Goal: Task Accomplishment & Management: Manage account settings

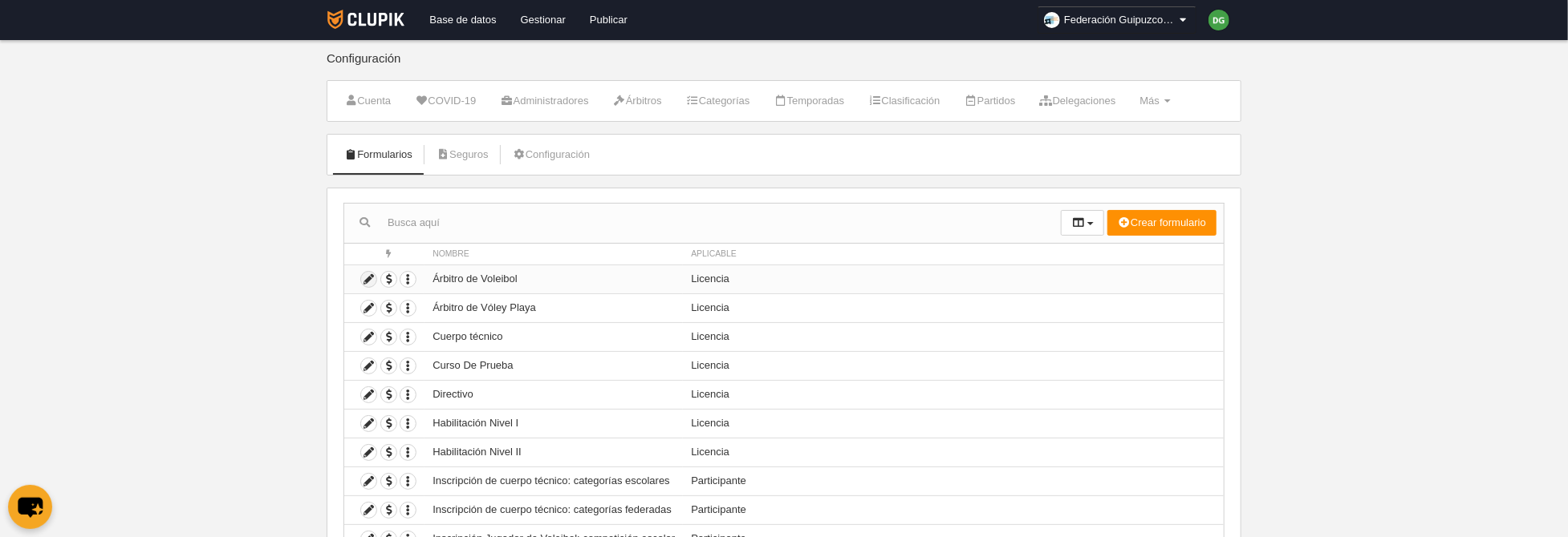
click at [370, 280] on icon at bounding box center [369, 280] width 15 height 15
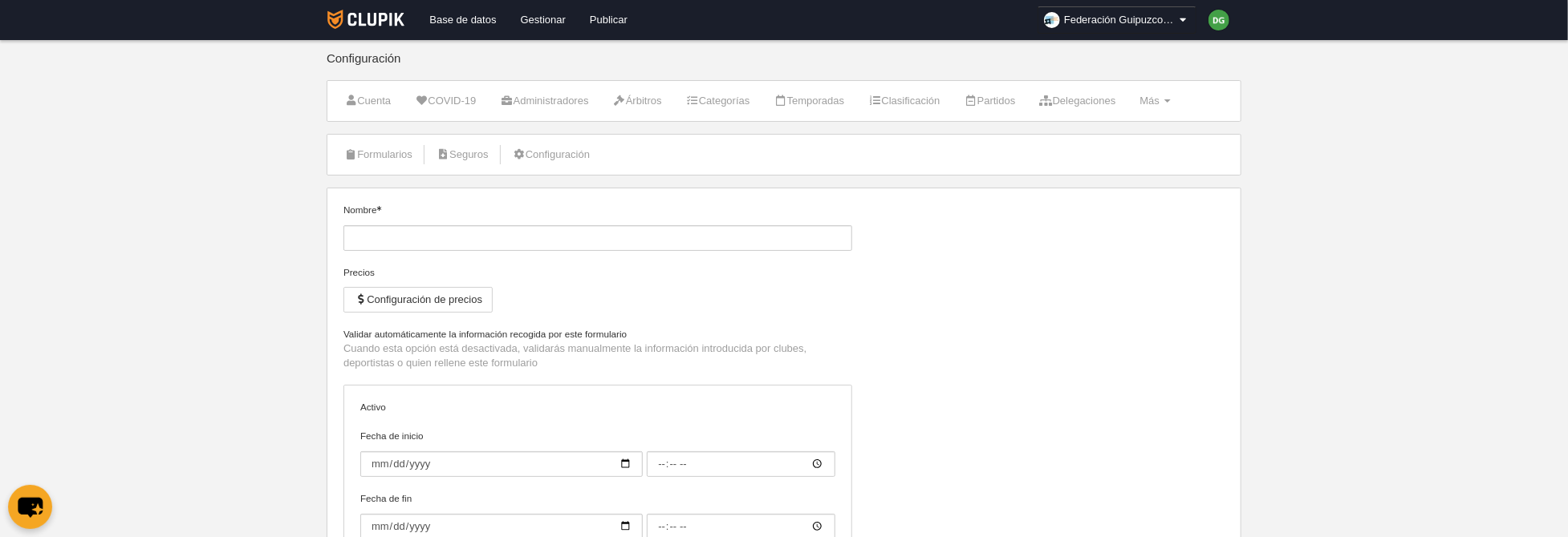
type input "Árbitro de Voleibol"
checkbox input "true"
type input "[DATE]"
type input "00:00"
select select "selected"
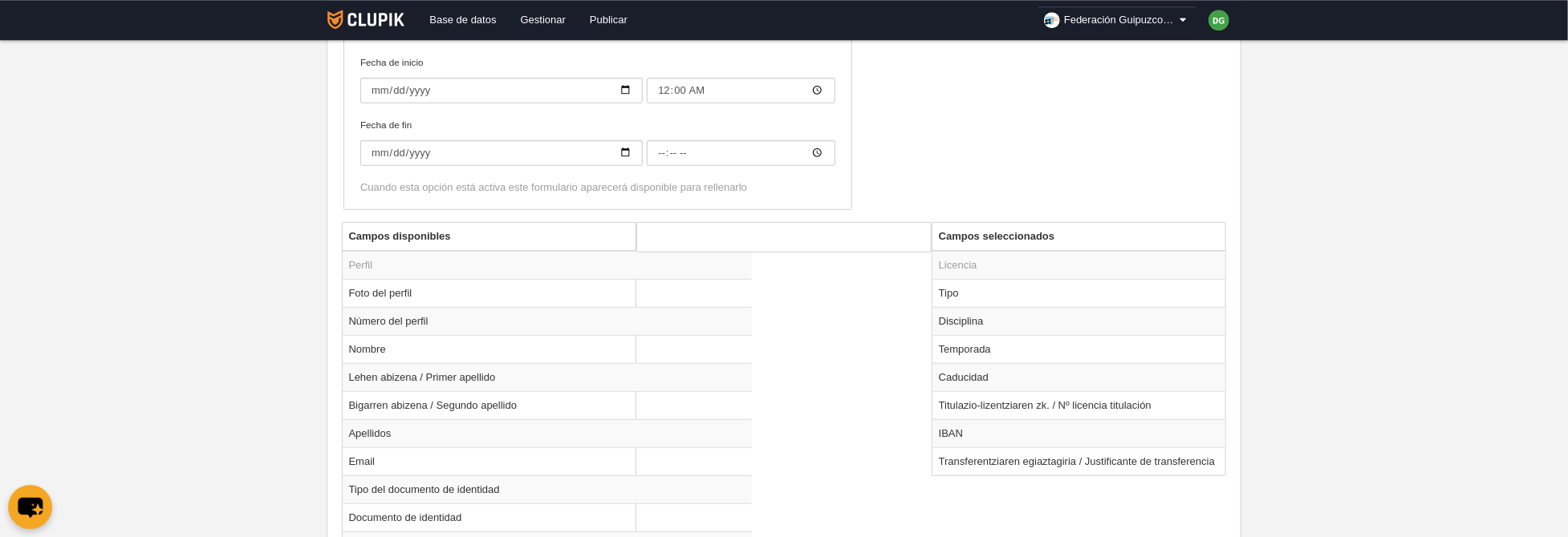
scroll to position [497, 0]
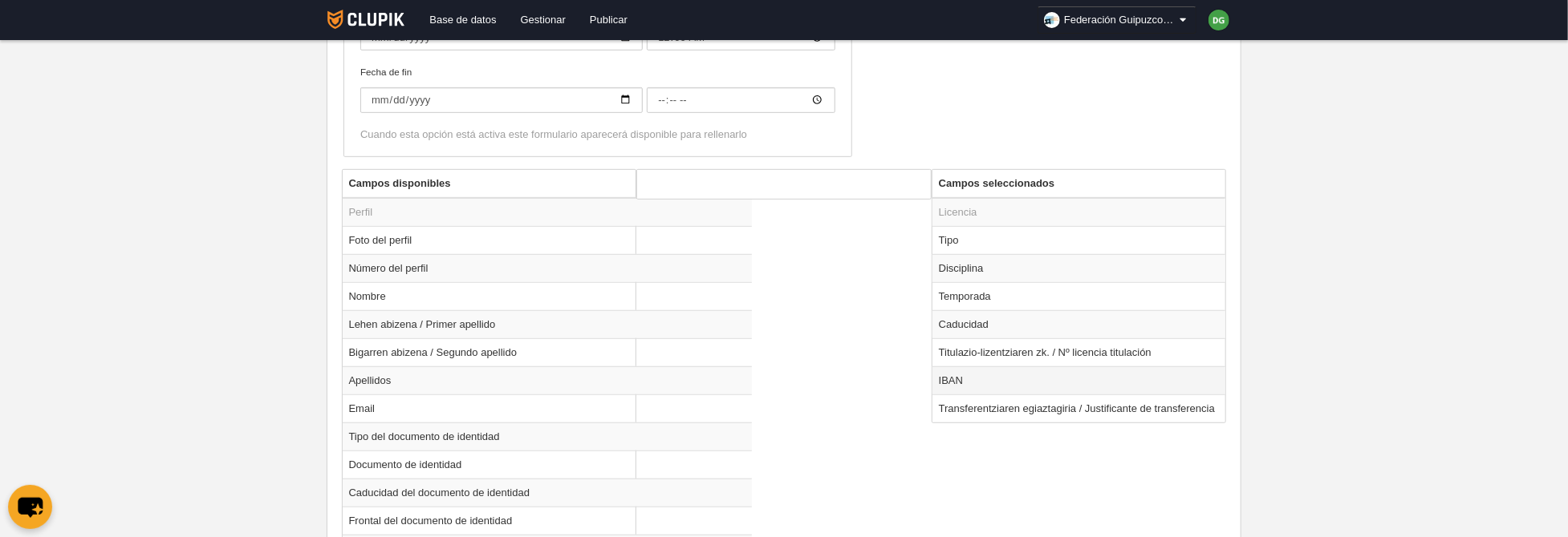
click at [976, 380] on td "IBAN" at bounding box center [1079, 381] width 294 height 28
radio input "true"
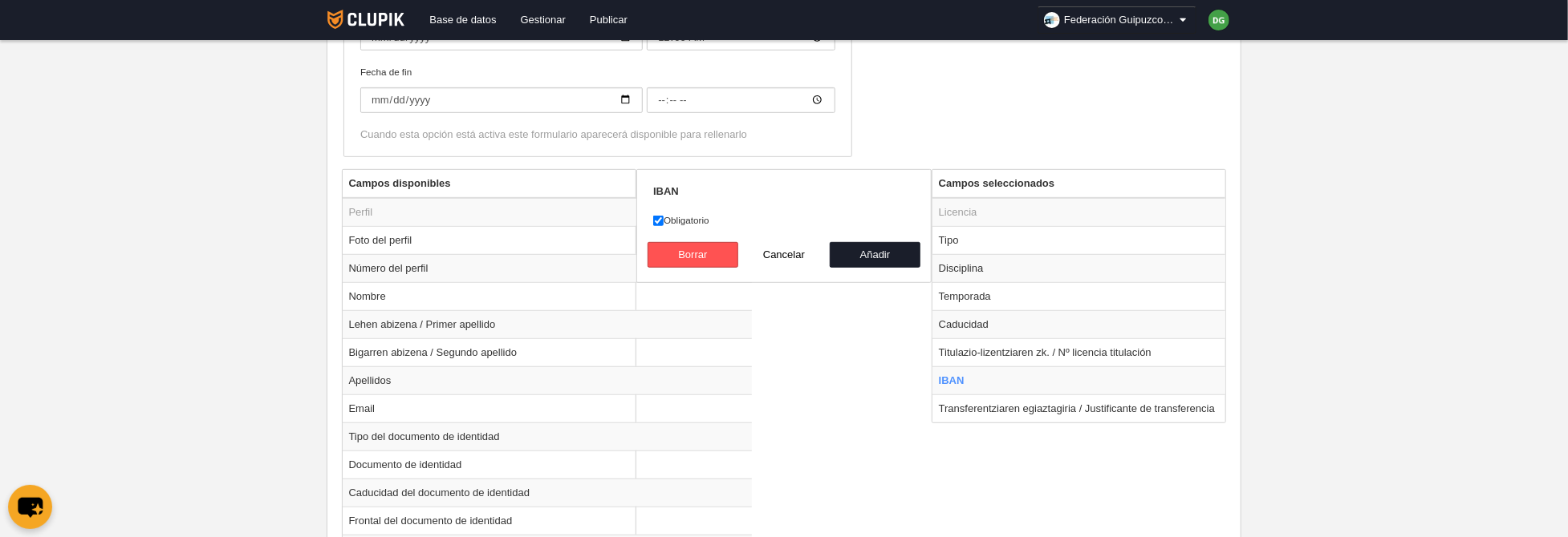
click at [666, 221] on label "Obligatorio" at bounding box center [784, 220] width 261 height 14
click at [664, 221] on input "Obligatorio" at bounding box center [658, 221] width 10 height 10
checkbox input "false"
click at [977, 410] on td "Transferentziaren egiaztagiria / Justificante de transferencia" at bounding box center [1079, 409] width 294 height 28
radio input "false"
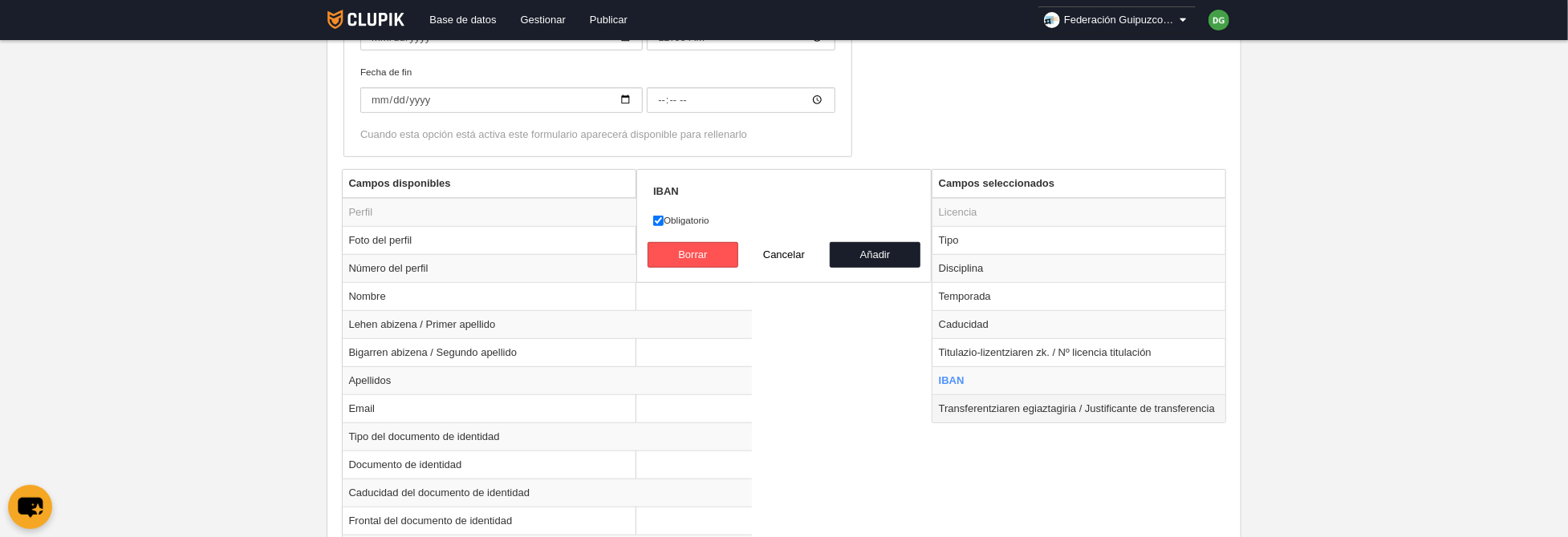
radio input "true"
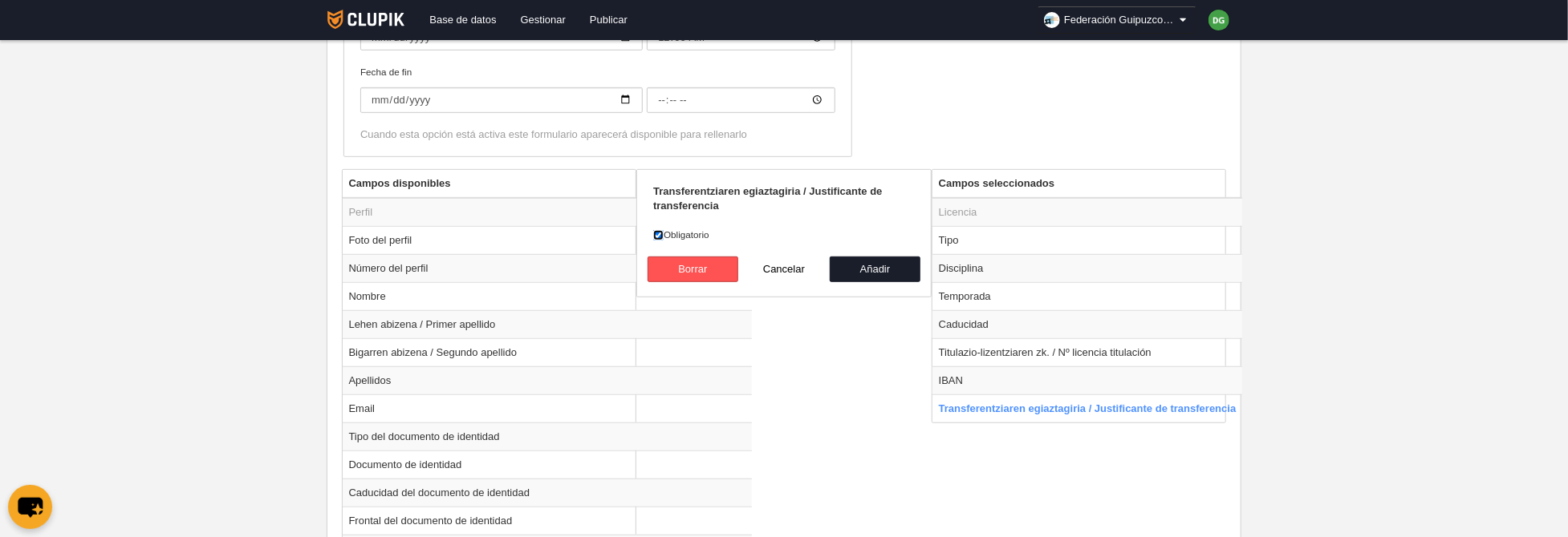
click at [660, 233] on input "Obligatorio" at bounding box center [658, 235] width 10 height 10
checkbox input "false"
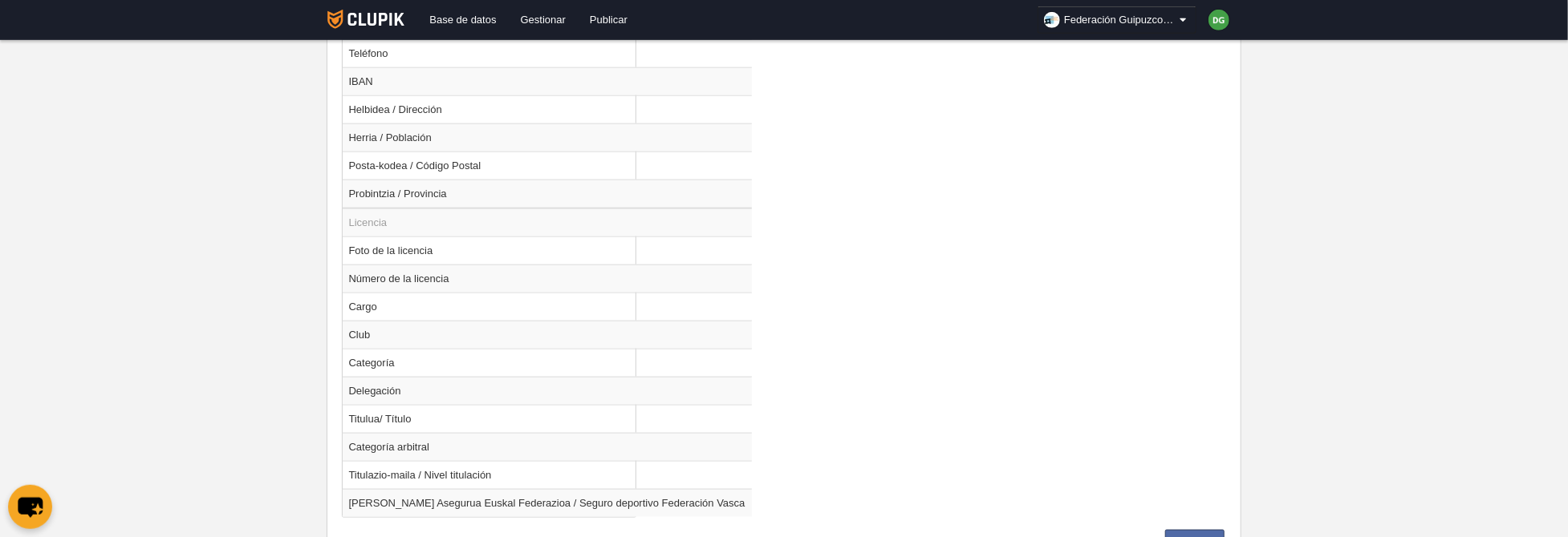
scroll to position [1198, 0]
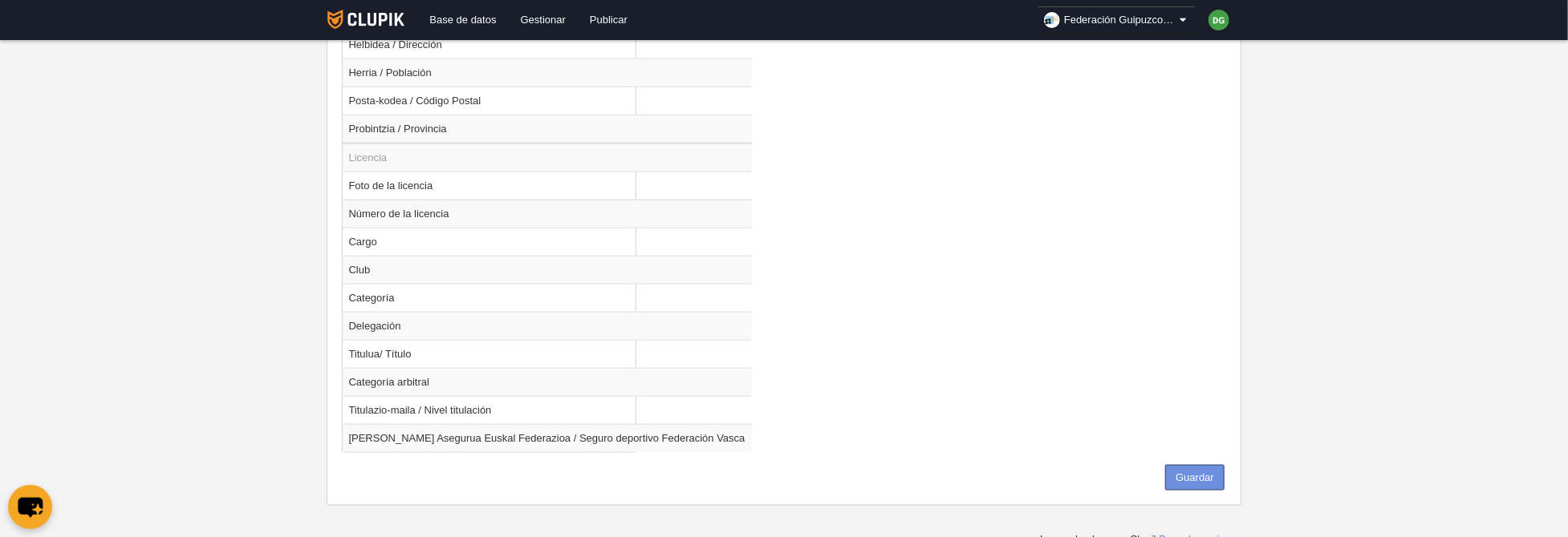
click at [1187, 465] on button "Guardar" at bounding box center [1194, 477] width 59 height 25
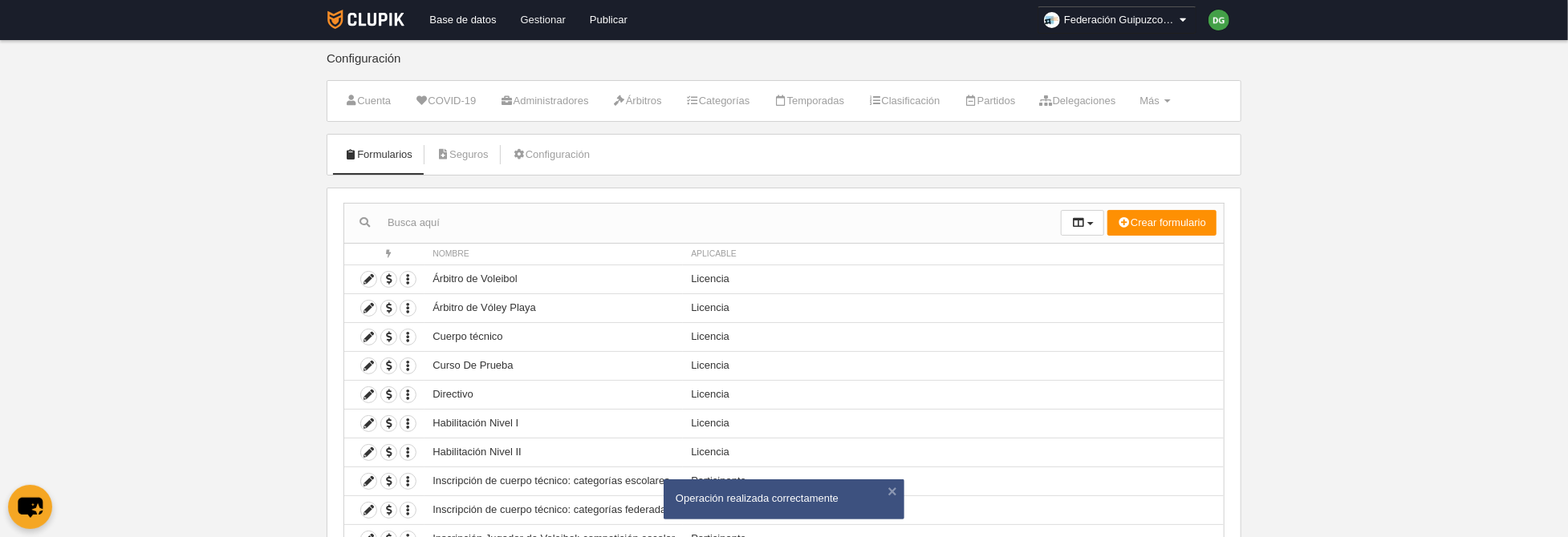
click at [549, 22] on link "Gestionar" at bounding box center [543, 20] width 69 height 40
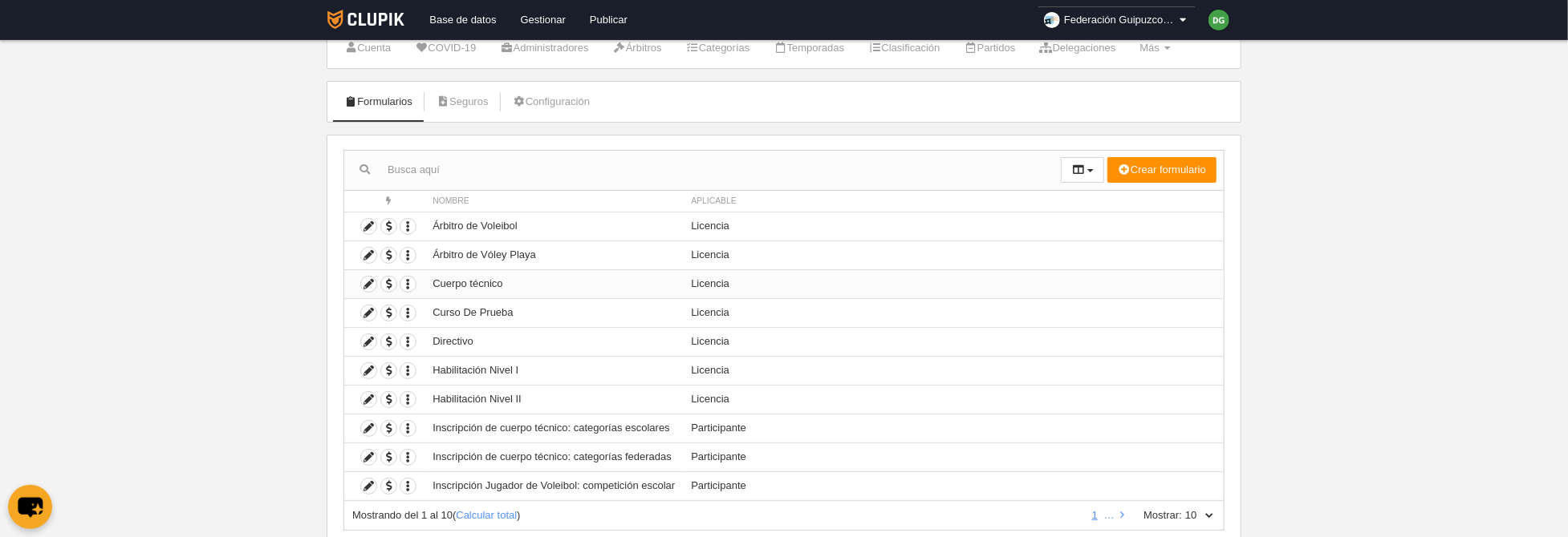
scroll to position [82, 0]
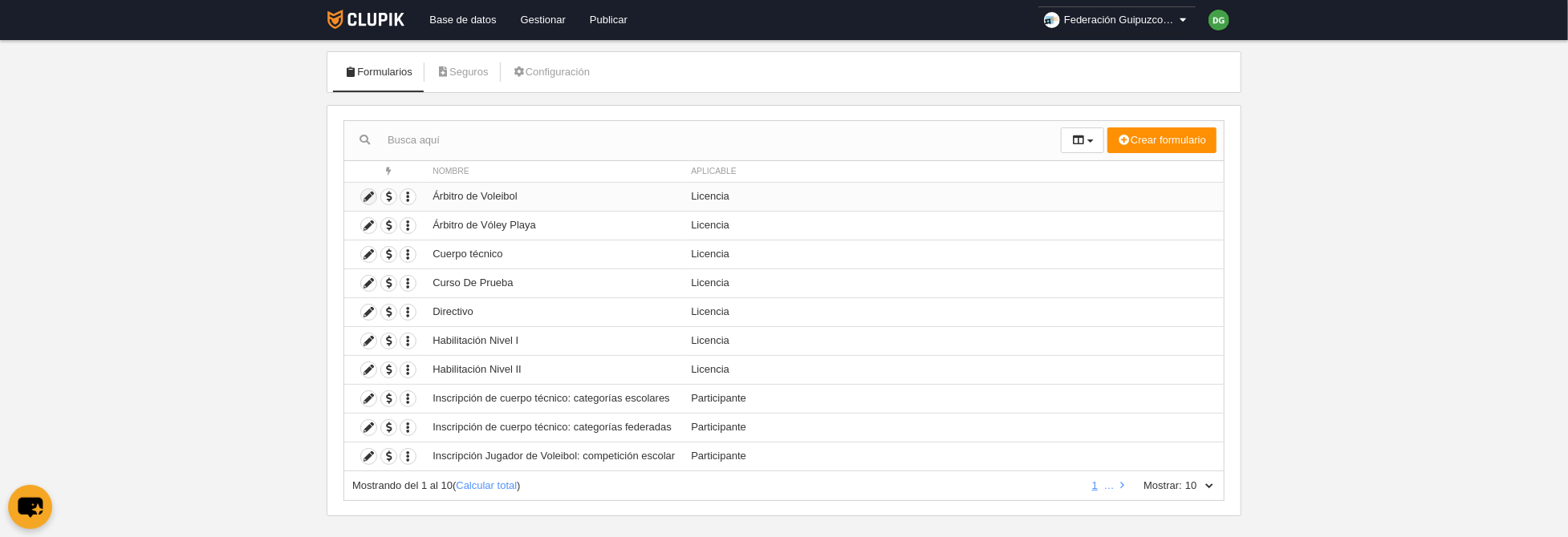
click at [372, 201] on icon at bounding box center [369, 196] width 15 height 15
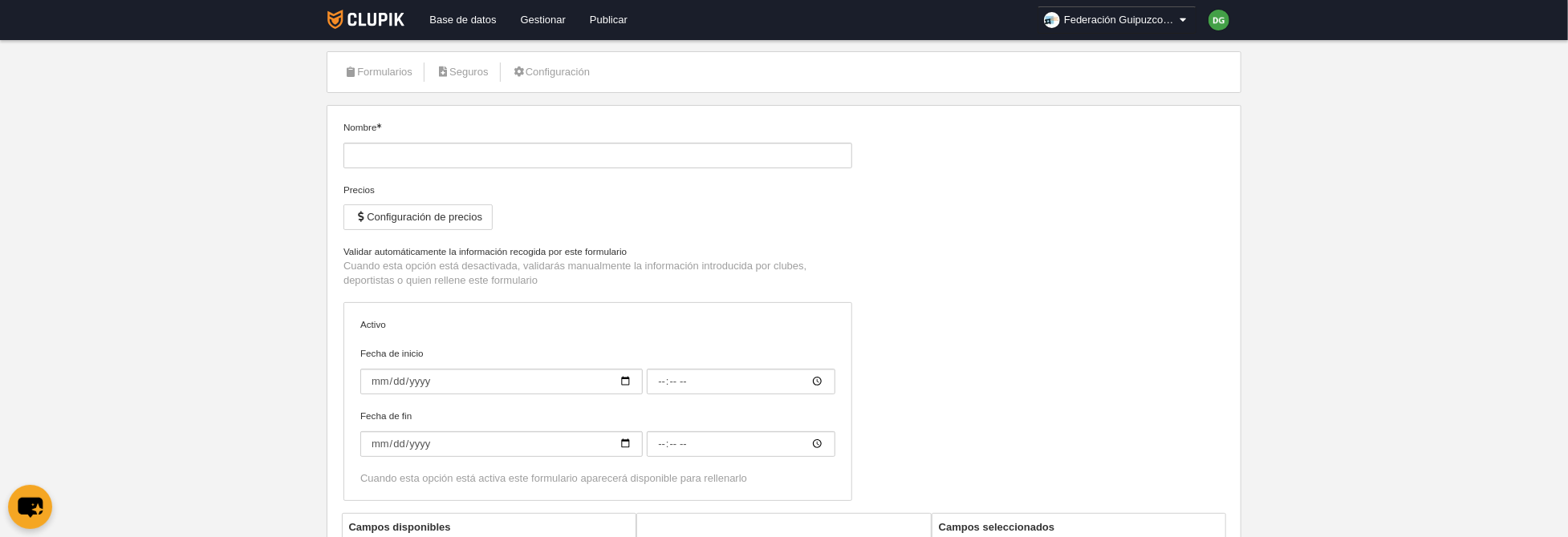
type input "Árbitro de Voleibol"
checkbox input "true"
type input "[DATE]"
type input "00:00"
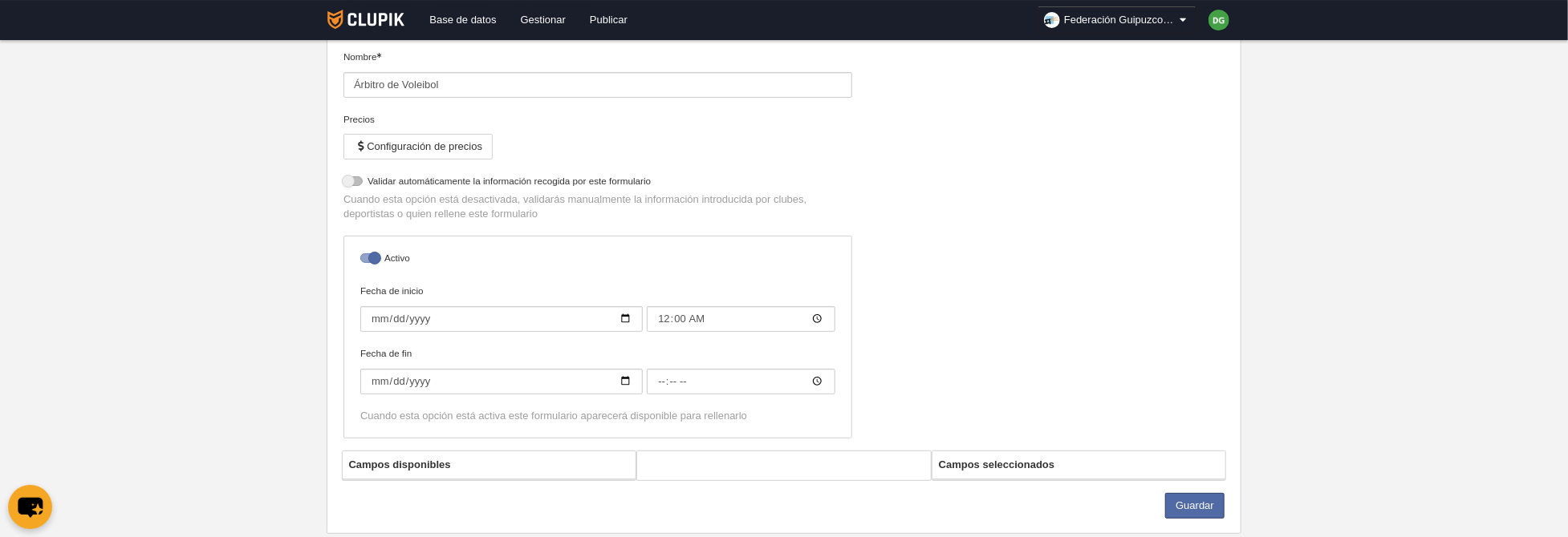
select select "selected"
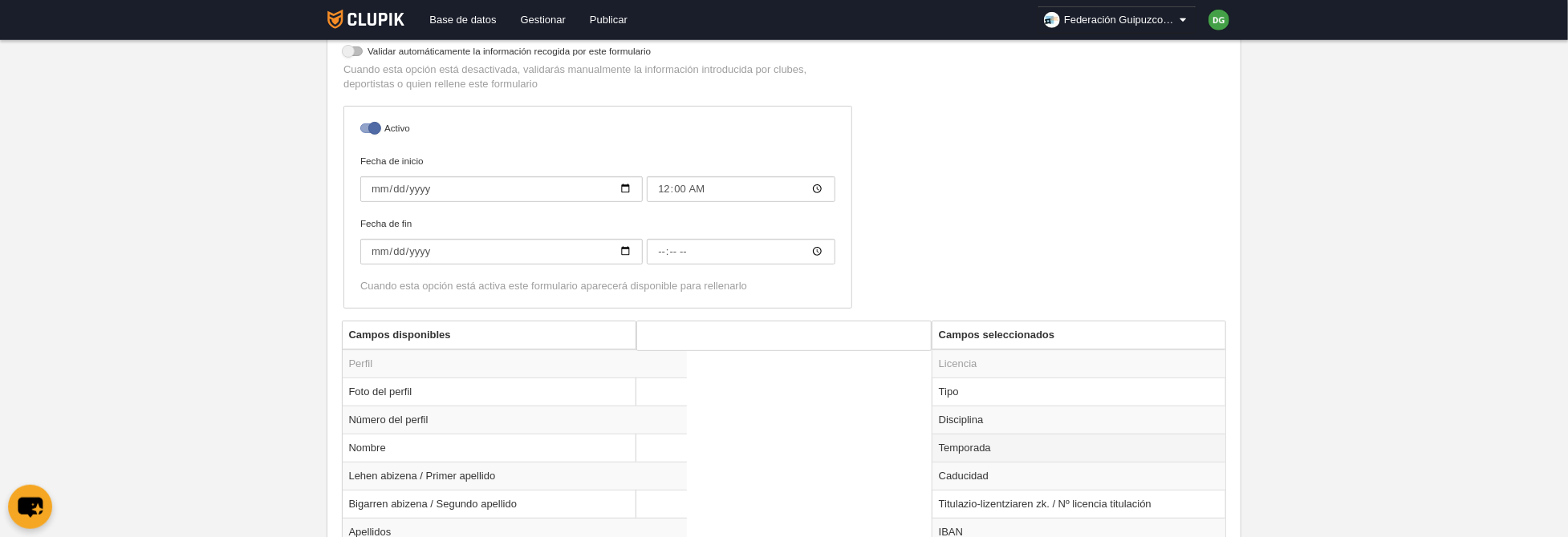
scroll to position [499, 0]
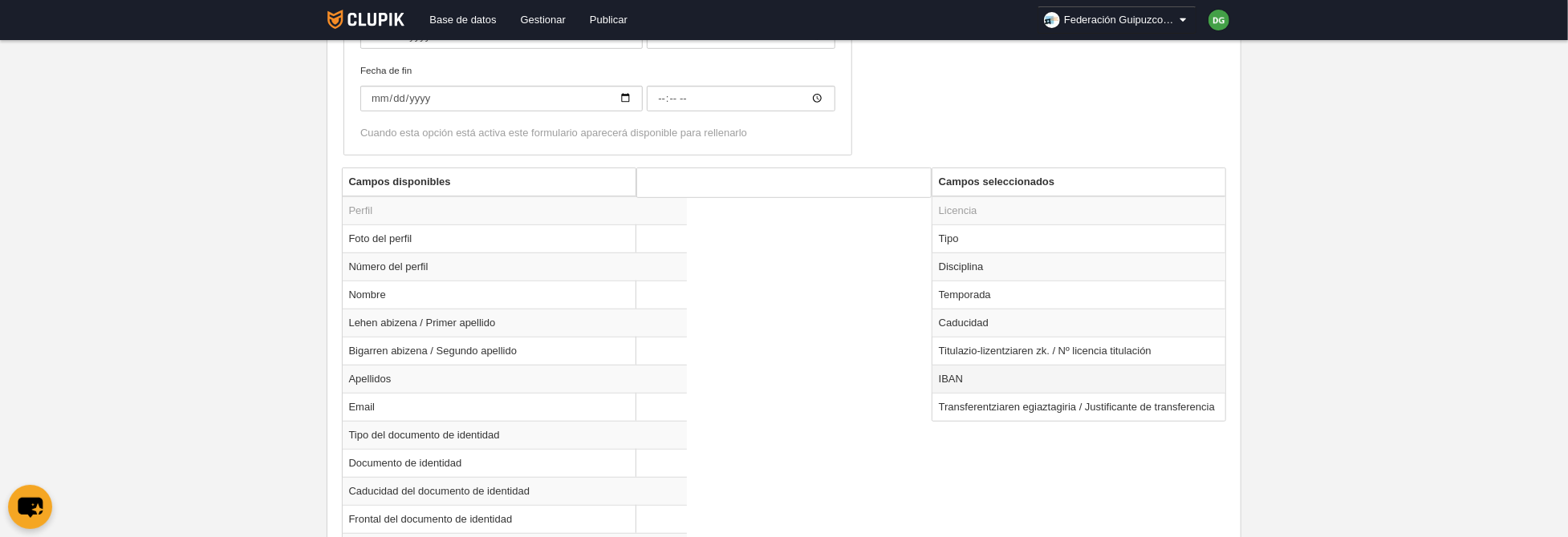
click at [980, 379] on td "IBAN" at bounding box center [1079, 379] width 294 height 28
radio input "true"
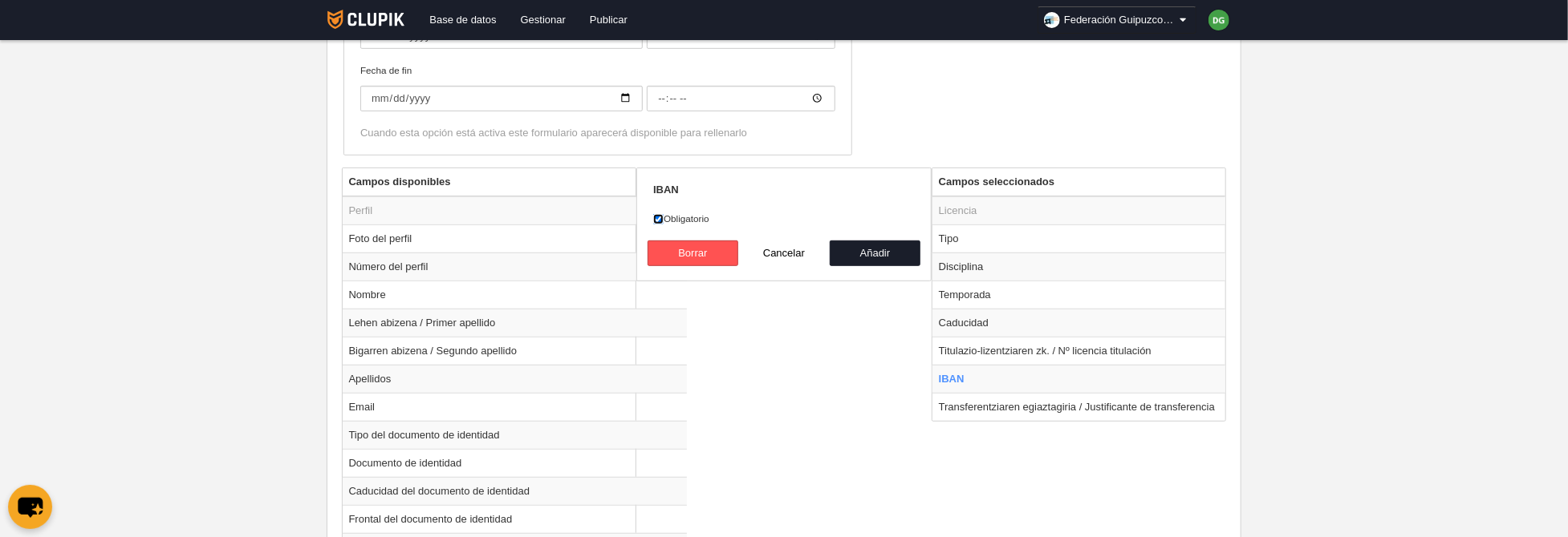
click at [660, 215] on input "Obligatorio" at bounding box center [658, 219] width 10 height 10
checkbox input "false"
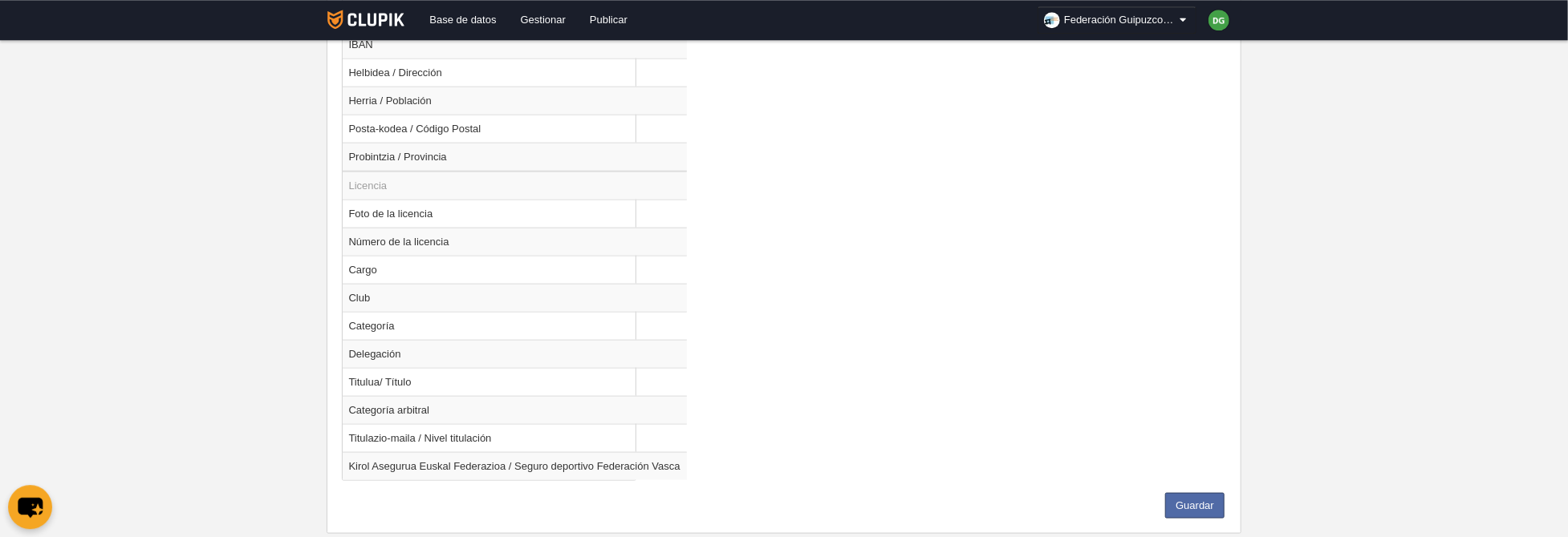
scroll to position [1198, 0]
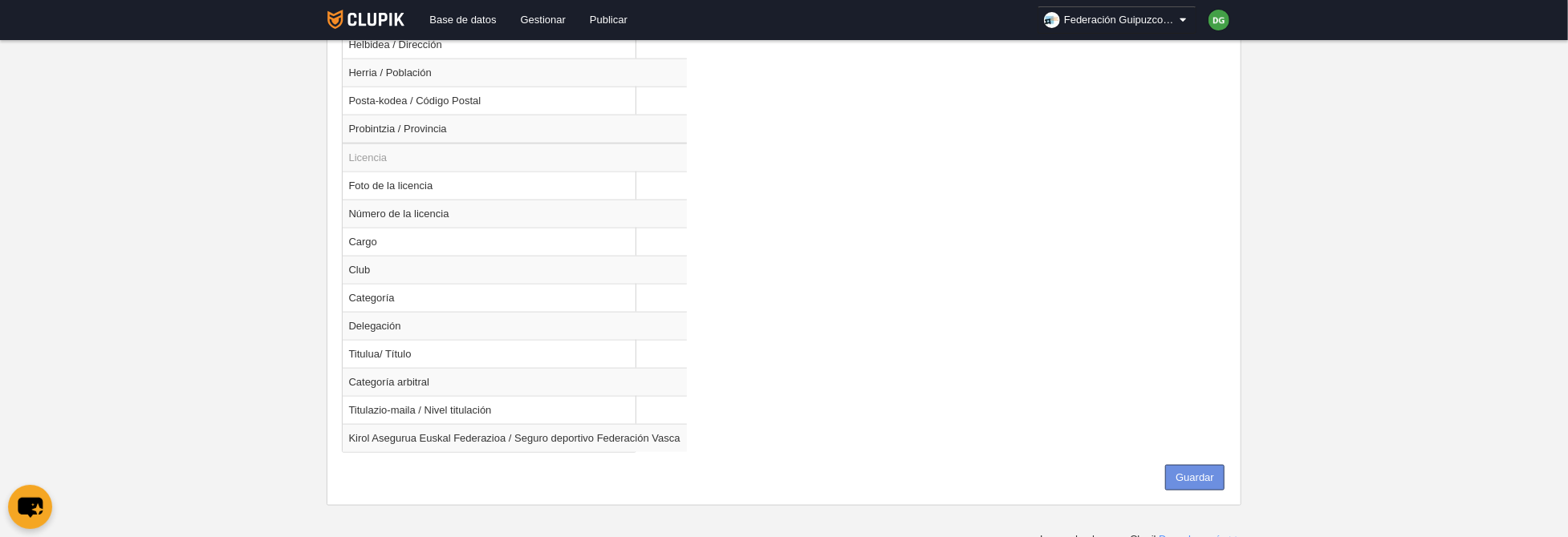
click at [1203, 477] on button "Guardar" at bounding box center [1194, 477] width 59 height 25
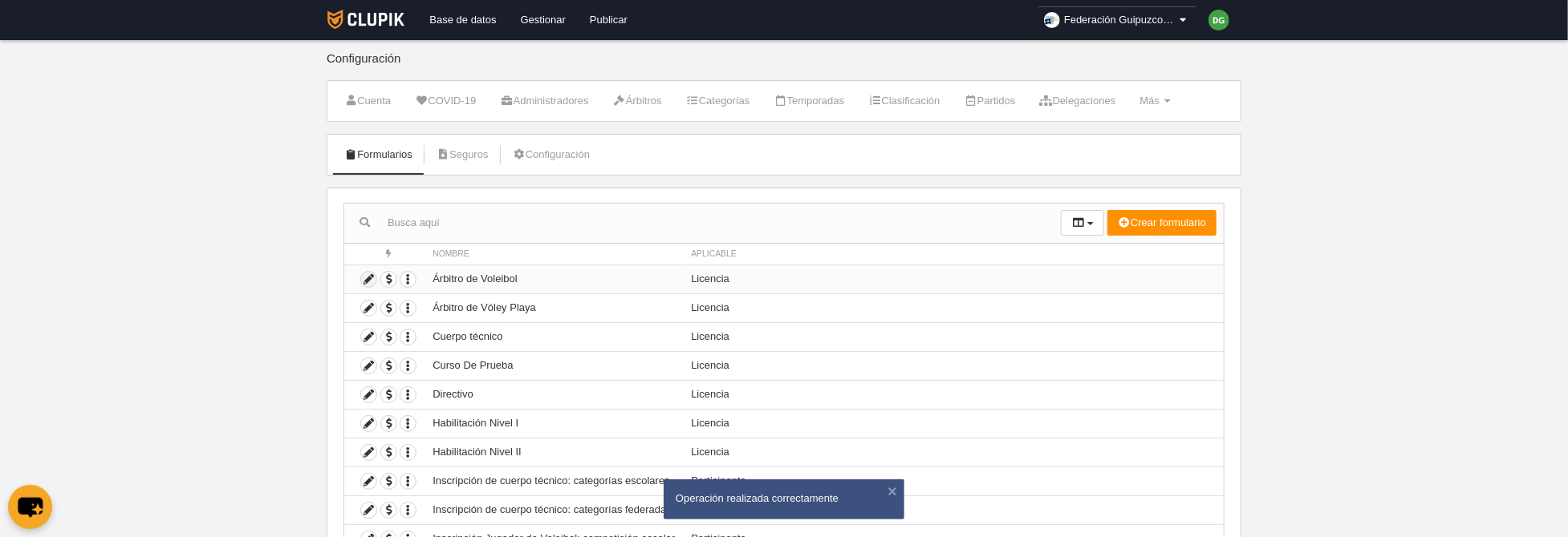
click at [374, 280] on icon at bounding box center [369, 280] width 15 height 15
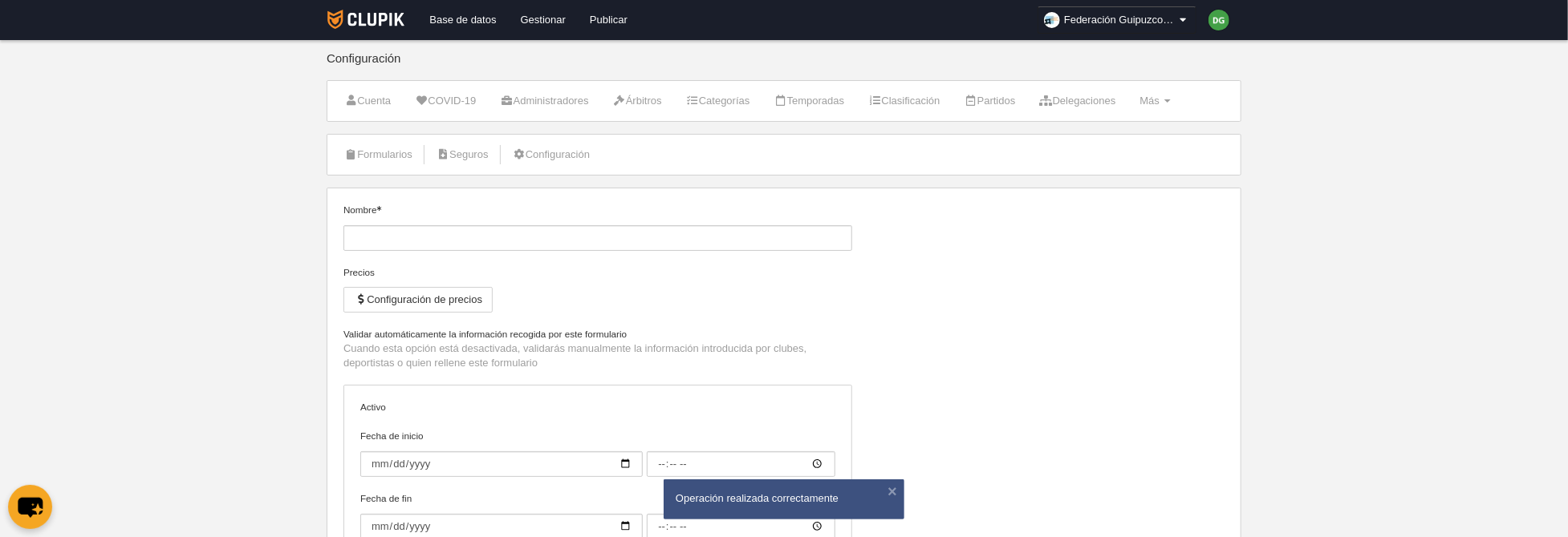
type input "Árbitro de Voleibol"
checkbox input "true"
type input "[DATE]"
type input "00:00"
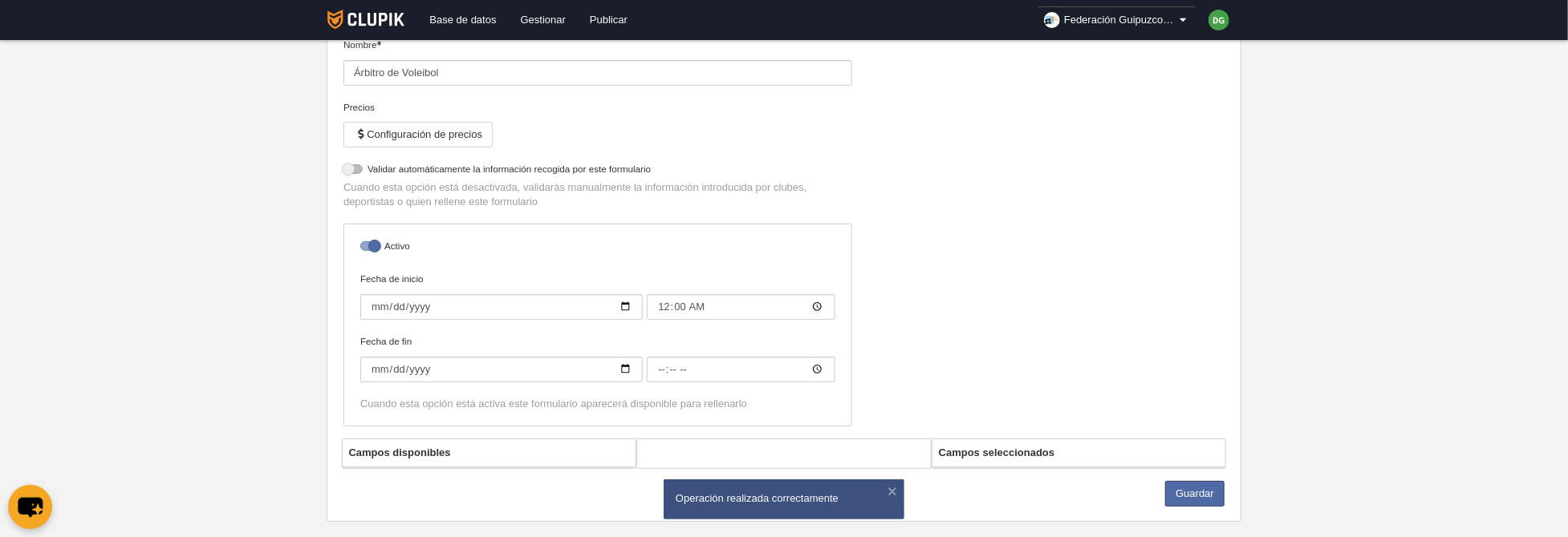
select select "selected"
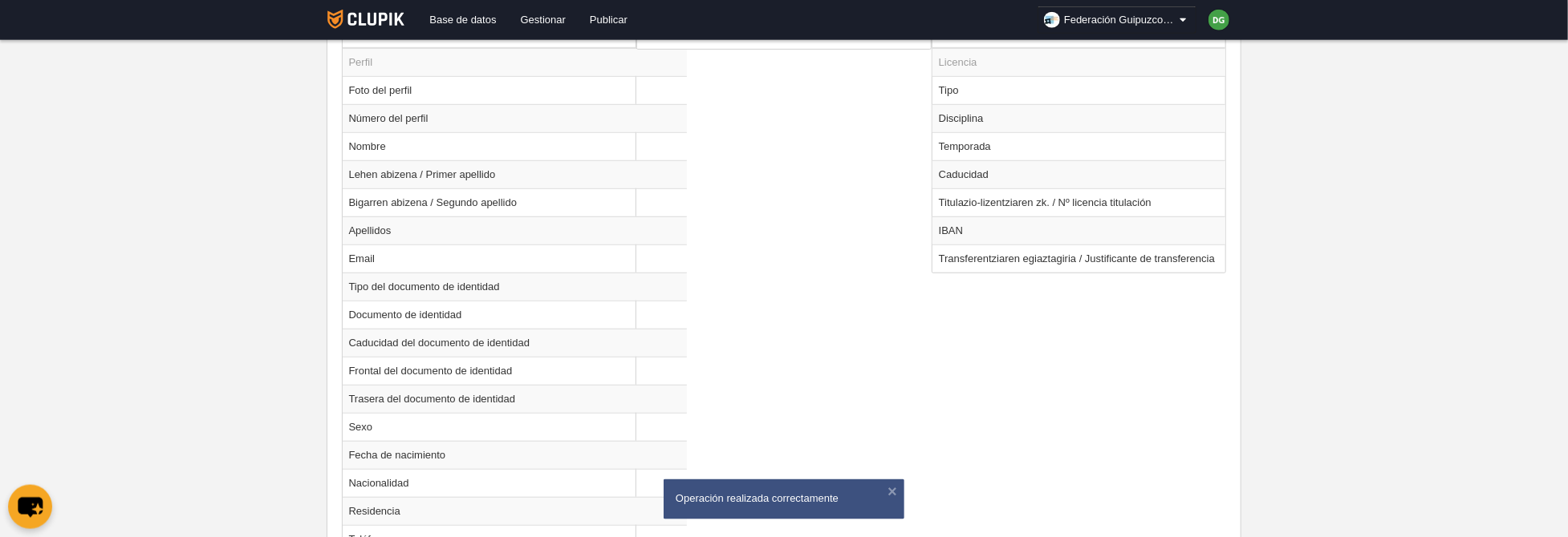
scroll to position [582, 0]
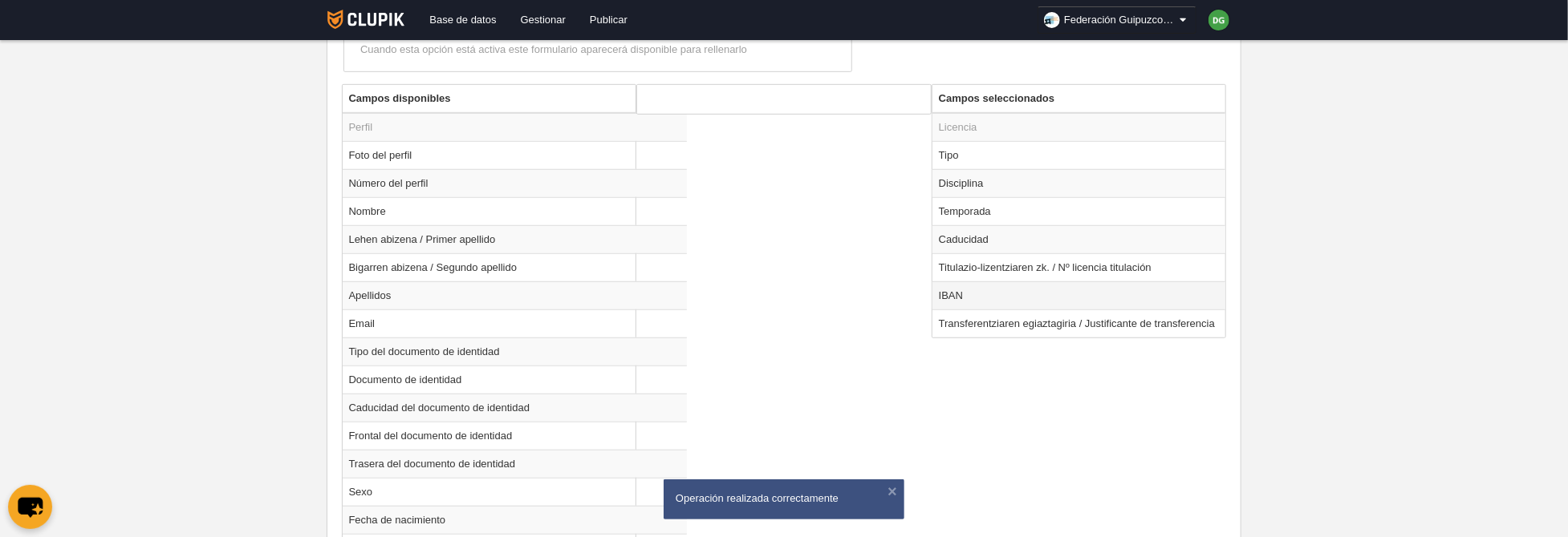
click at [964, 289] on td "IBAN" at bounding box center [1079, 296] width 294 height 28
radio input "true"
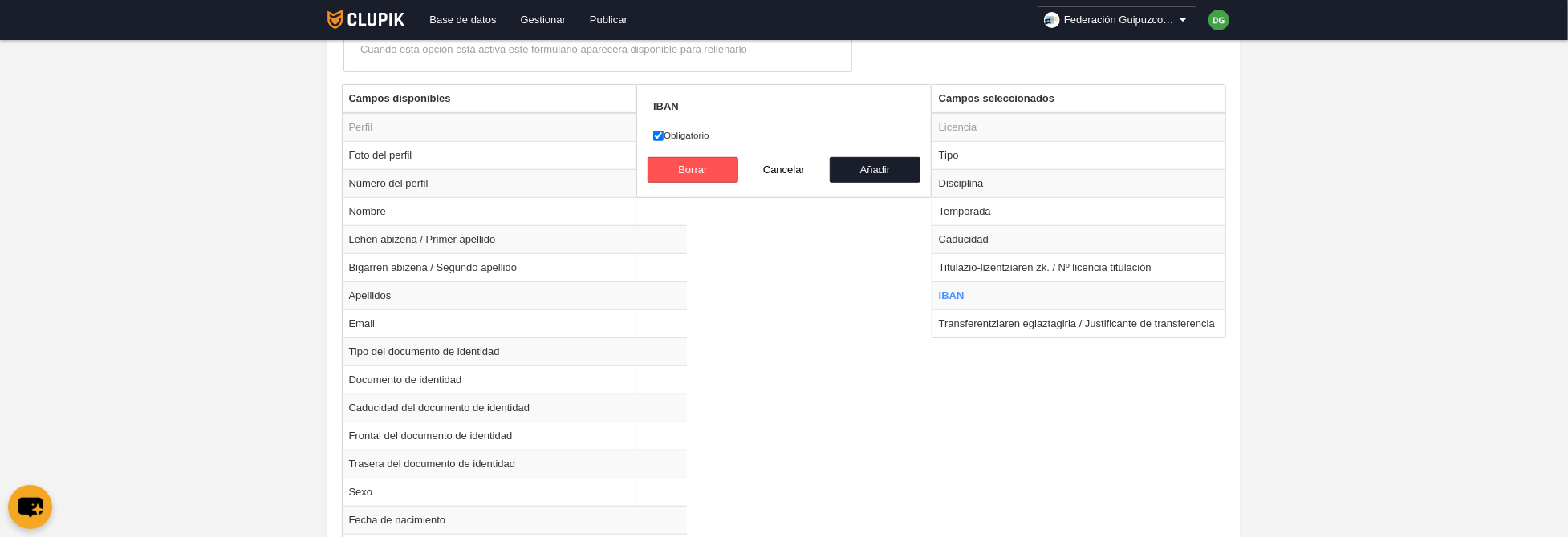
click at [676, 138] on label "Obligatorio" at bounding box center [784, 135] width 261 height 14
click at [664, 138] on input "Obligatorio" at bounding box center [658, 136] width 10 height 10
checkbox input "false"
click at [857, 175] on button "Añadir" at bounding box center [875, 169] width 92 height 25
radio input "false"
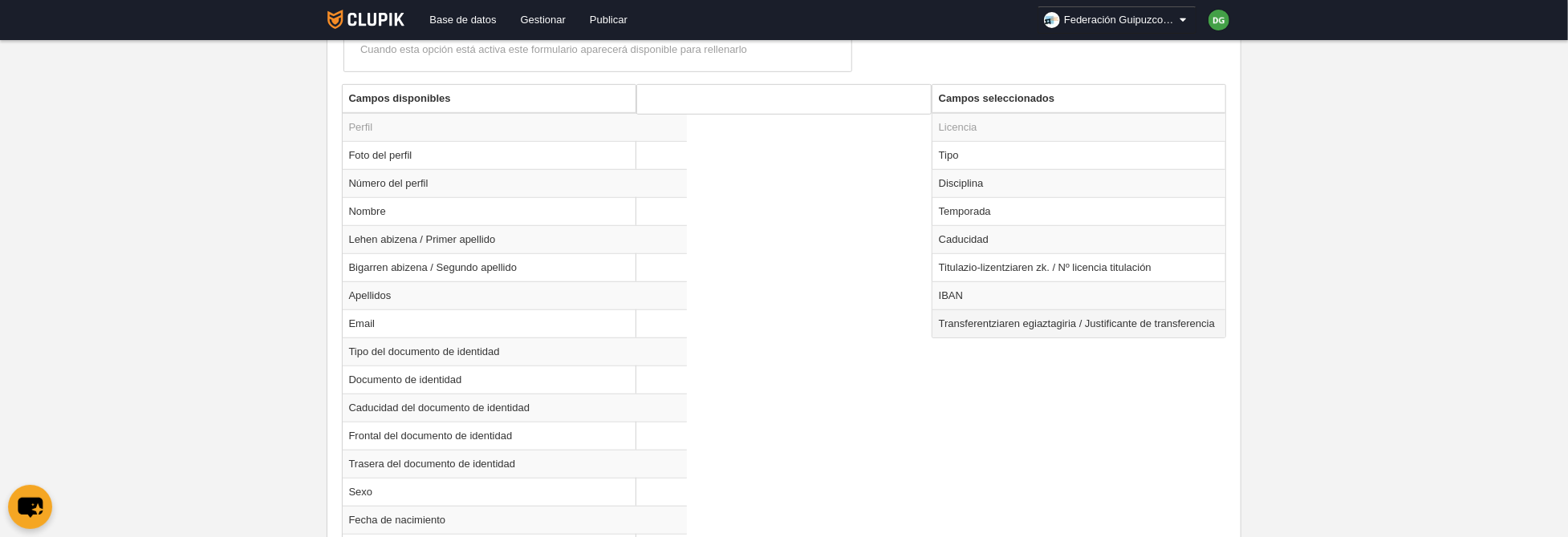
click at [958, 321] on td "Transferentziaren egiaztagiria / Justificante de transferencia" at bounding box center [1079, 324] width 294 height 28
radio input "true"
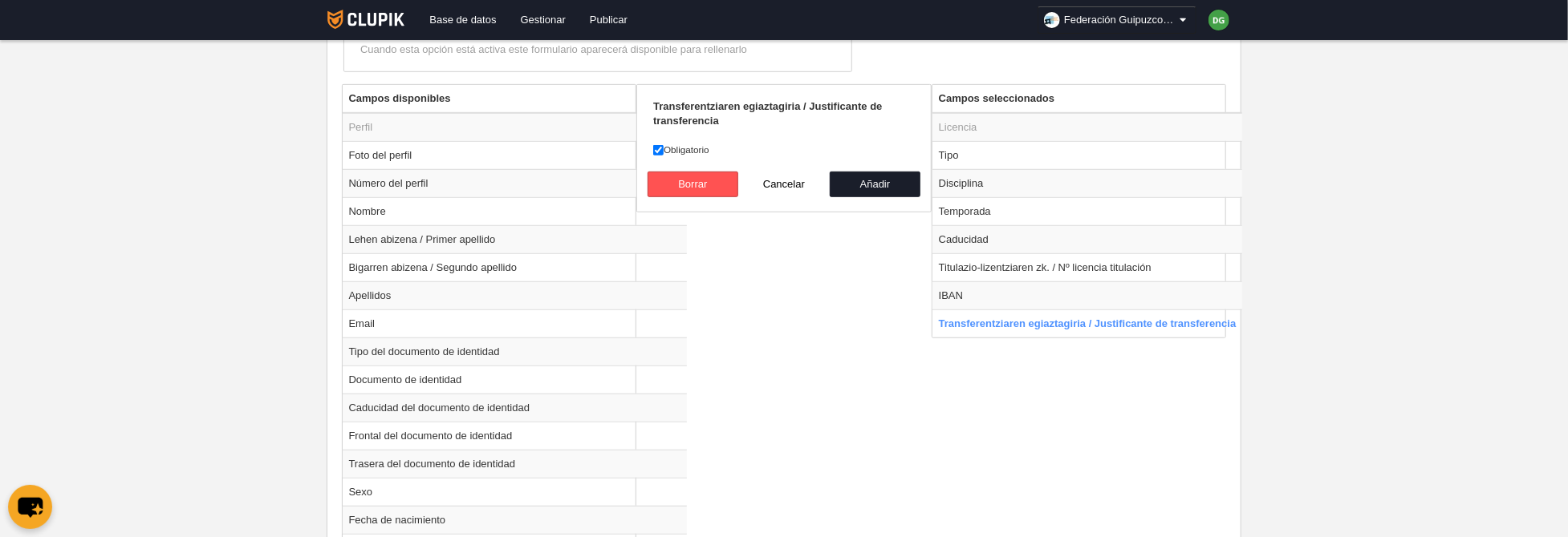
click at [692, 144] on label "Obligatorio" at bounding box center [784, 150] width 261 height 14
click at [664, 145] on input "Obligatorio" at bounding box center [658, 150] width 10 height 10
checkbox input "false"
click at [889, 184] on button "Añadir" at bounding box center [875, 183] width 92 height 25
radio input "false"
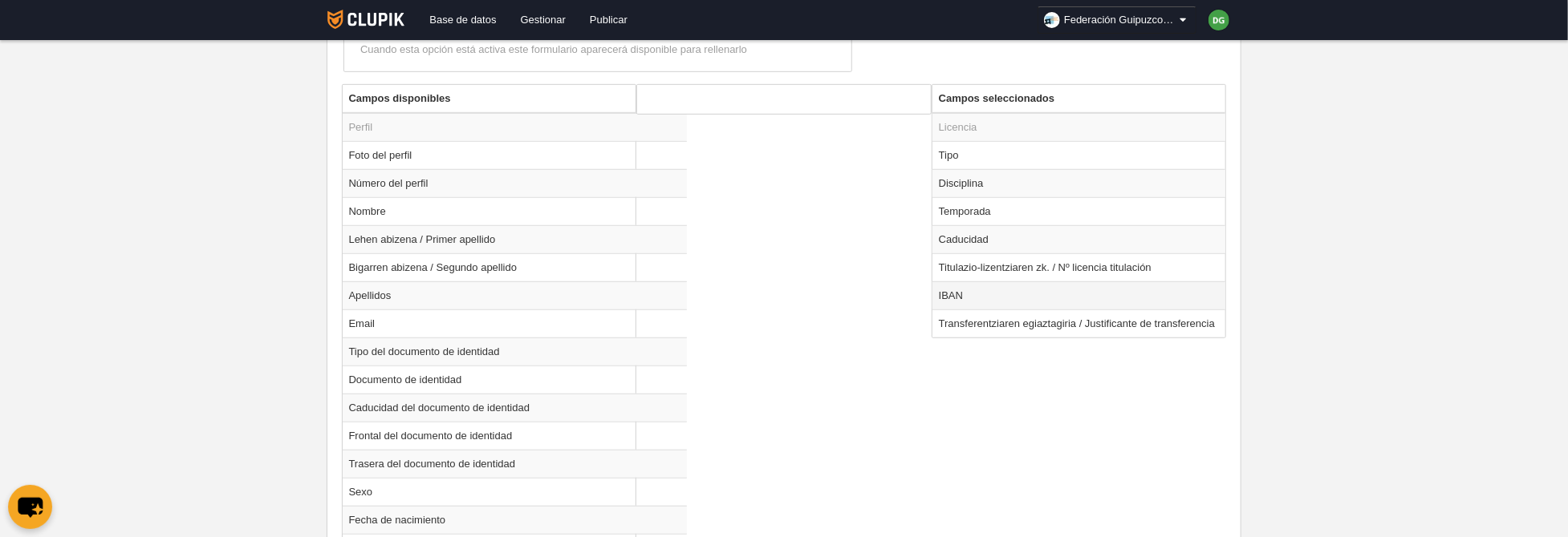
click at [962, 297] on td "IBAN" at bounding box center [1079, 296] width 294 height 28
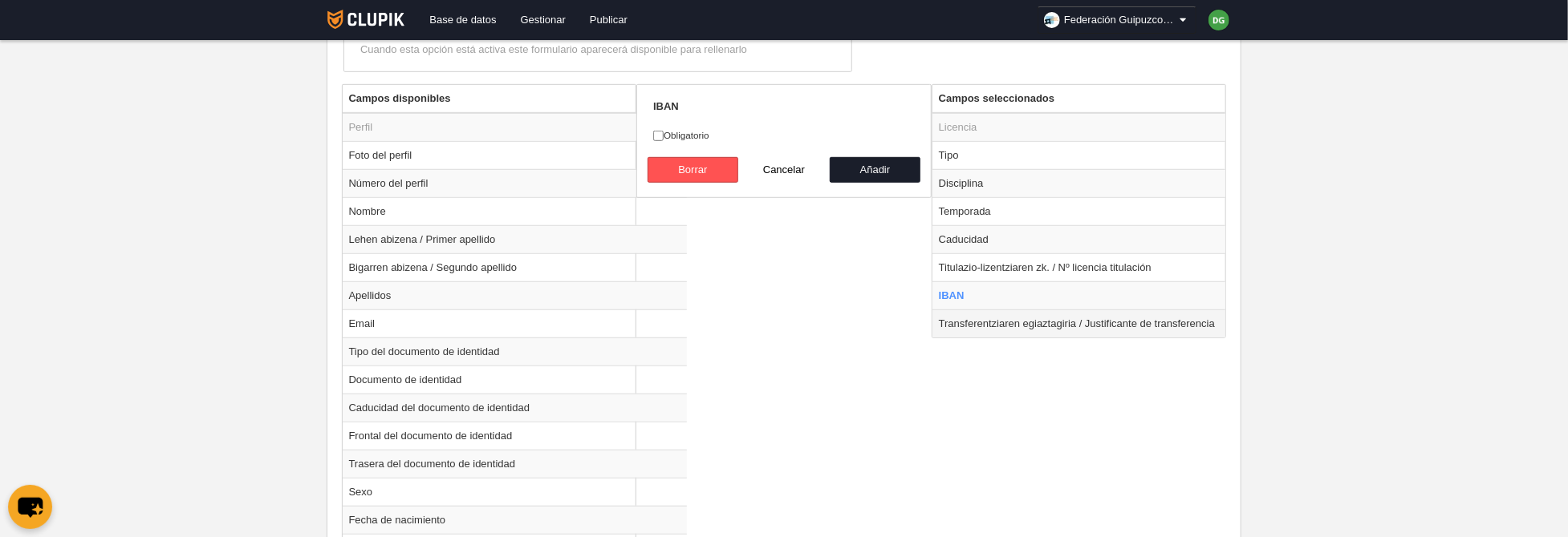
click at [962, 324] on td "Transferentziaren egiaztagiria / Justificante de transferencia" at bounding box center [1079, 324] width 294 height 28
radio input "false"
radio input "true"
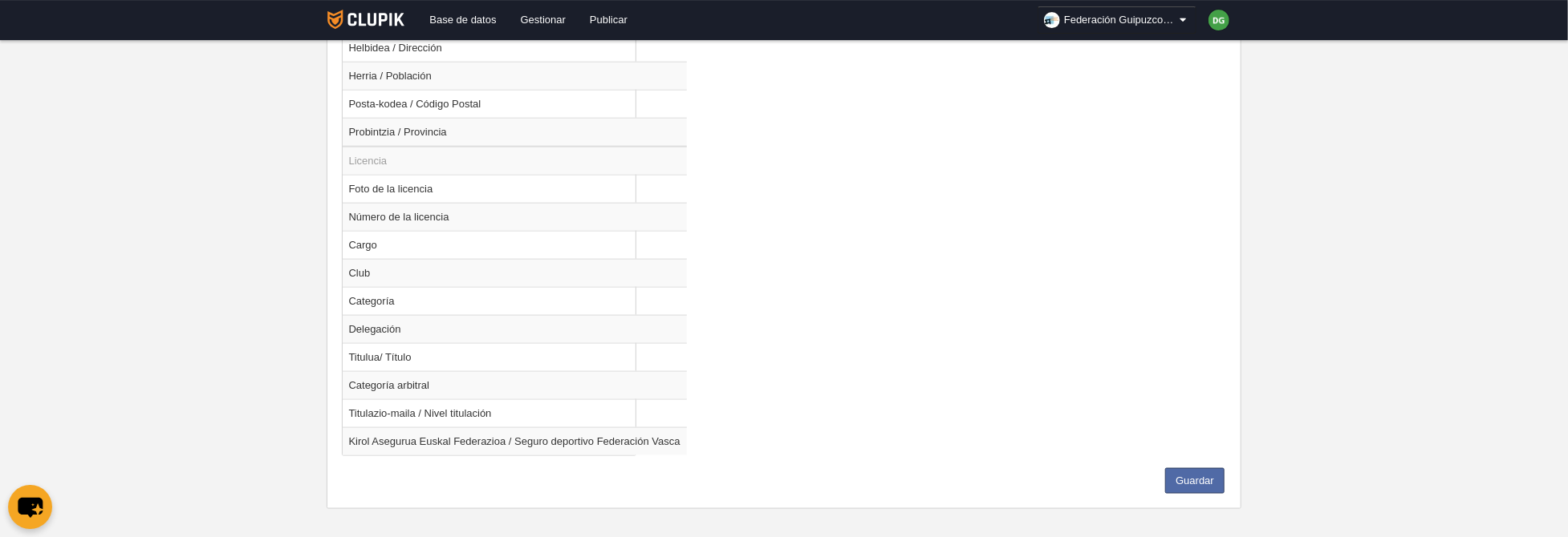
scroll to position [1198, 0]
click at [1180, 466] on button "Guardar" at bounding box center [1194, 477] width 59 height 25
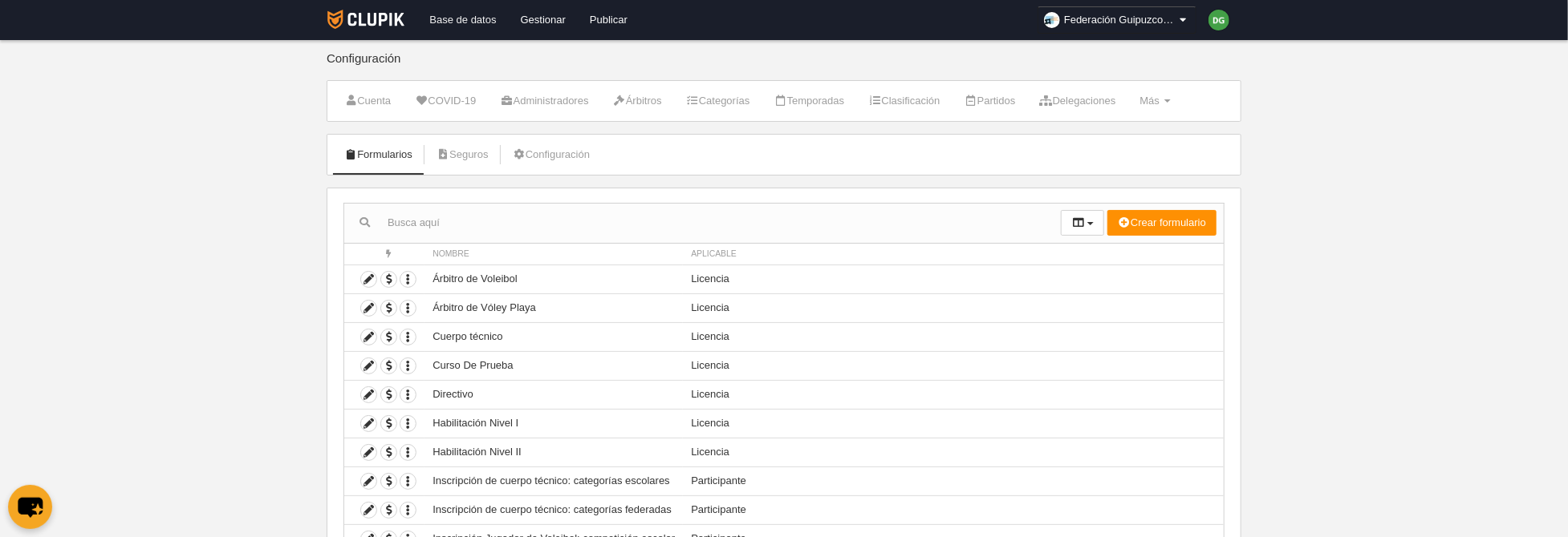
click at [458, 20] on link "Base de datos" at bounding box center [462, 20] width 91 height 40
